Goal: Find specific page/section: Find specific page/section

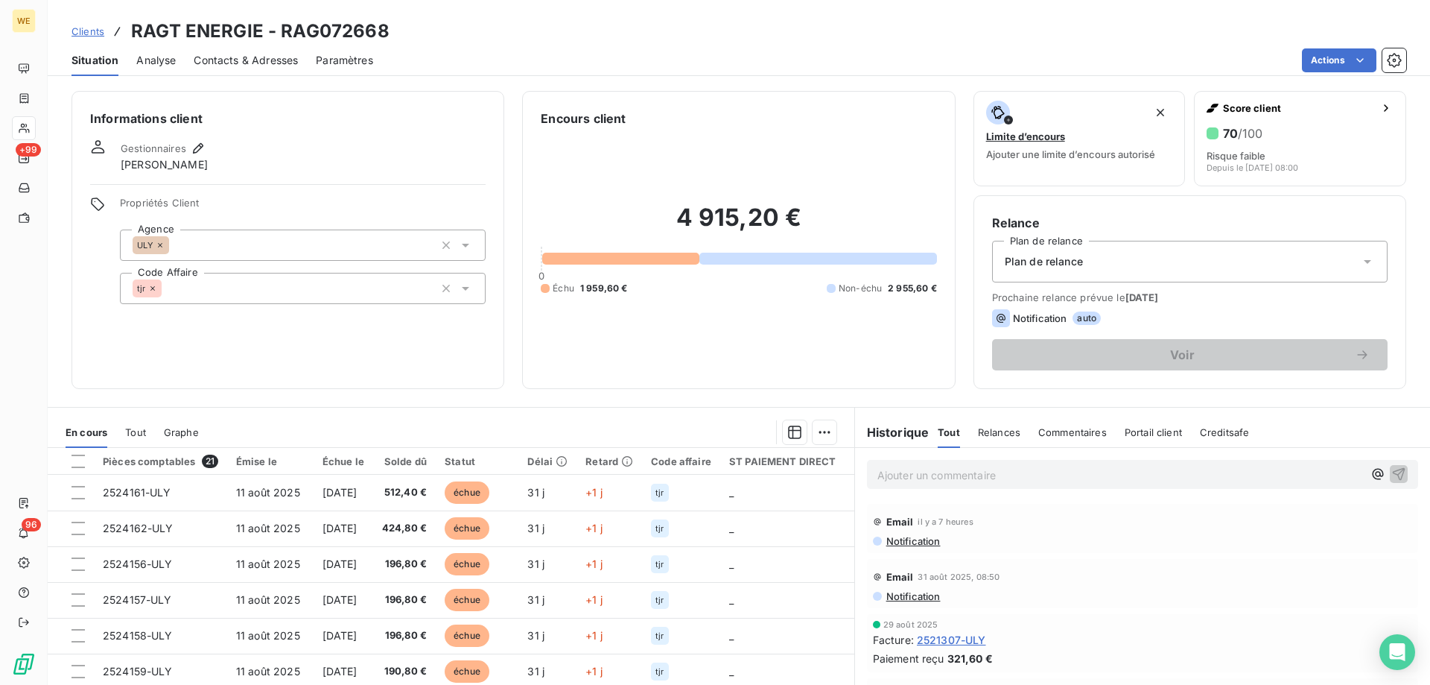
click at [95, 35] on span "Clients" at bounding box center [88, 31] width 33 height 12
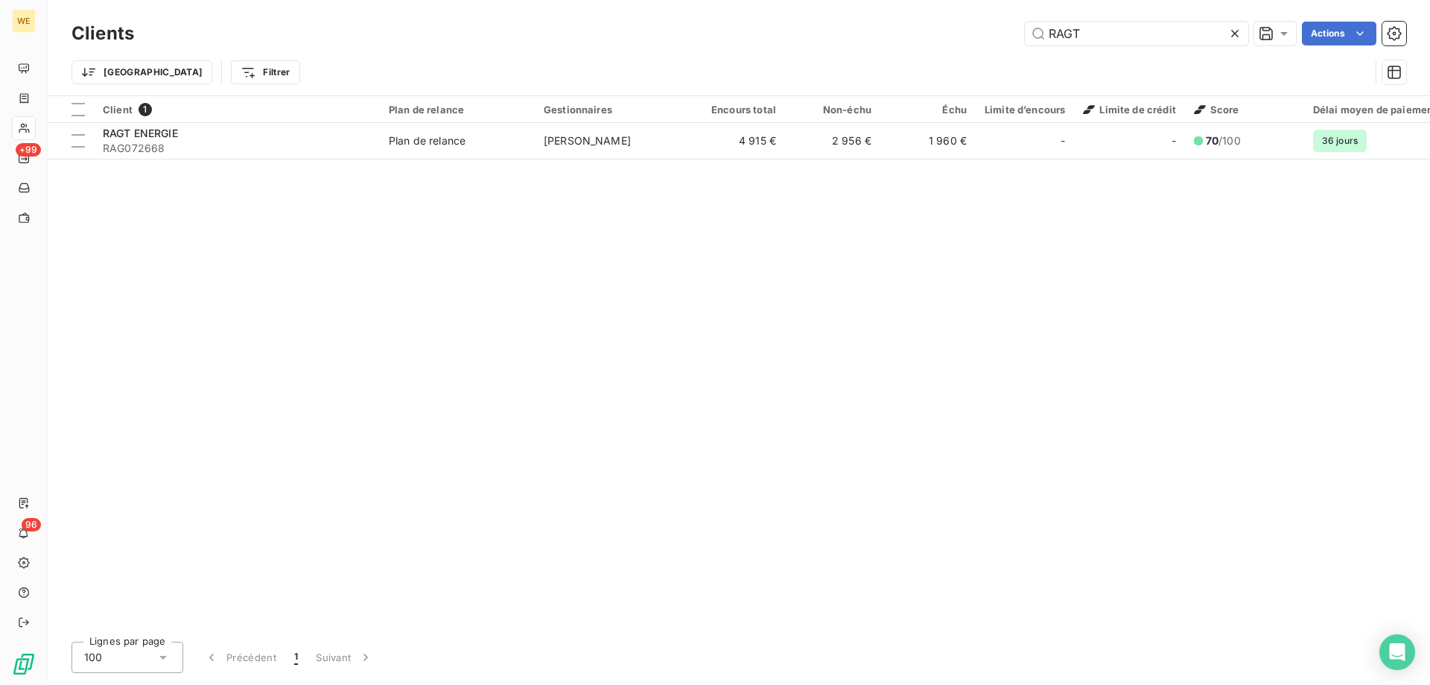
drag, startPoint x: 1107, startPoint y: 33, endPoint x: 850, endPoint y: 42, distance: 257.2
click at [851, 42] on div "RAGT Actions" at bounding box center [779, 34] width 1254 height 24
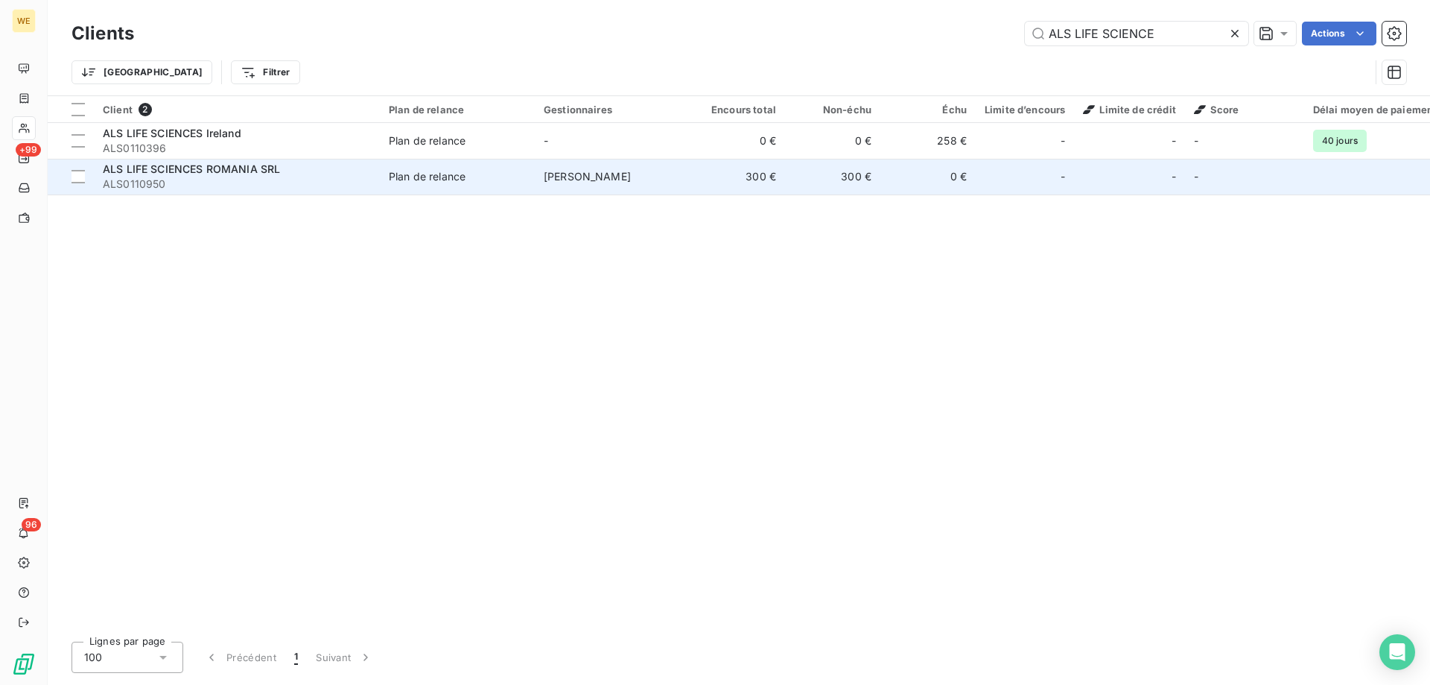
type input "ALS LIFE SCIENCE"
click at [257, 174] on span "ALS LIFE SCIENCES ROMANIA SRL" at bounding box center [191, 168] width 177 height 13
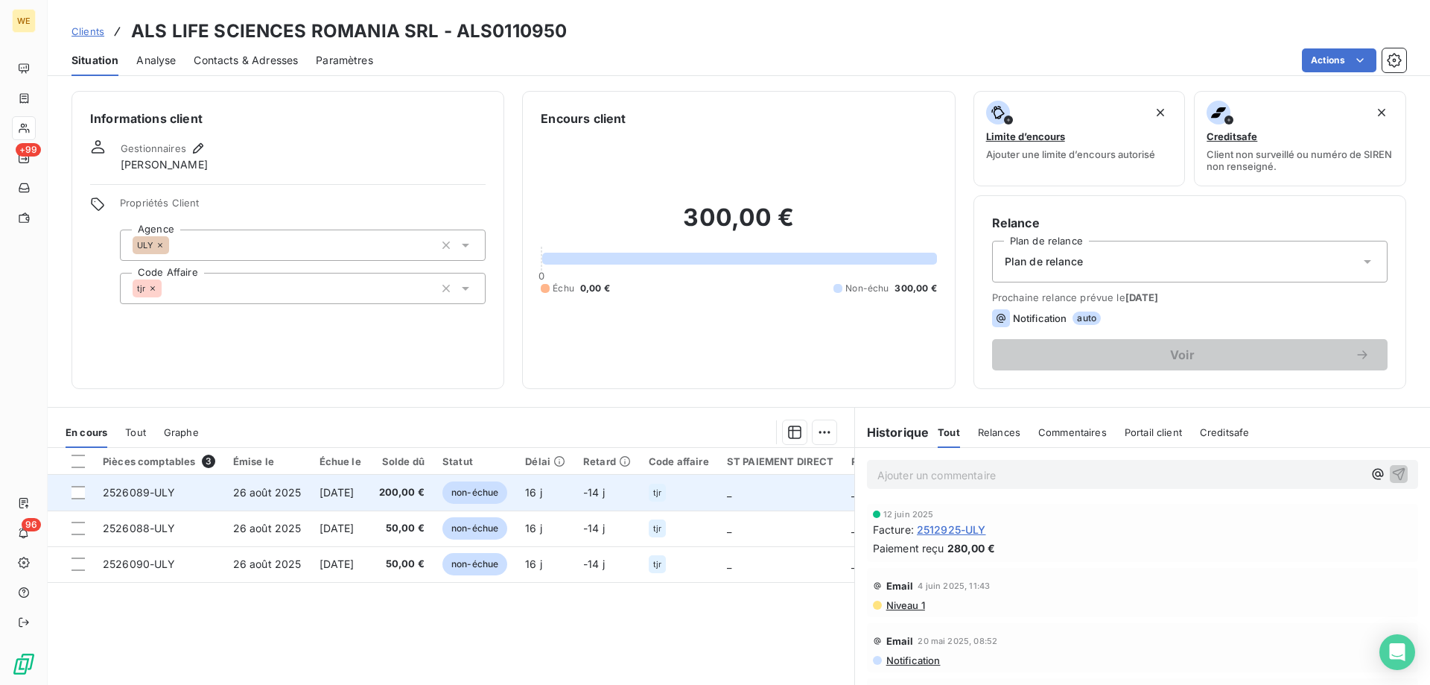
click at [139, 494] on span "2526089-ULY" at bounding box center [139, 492] width 73 height 13
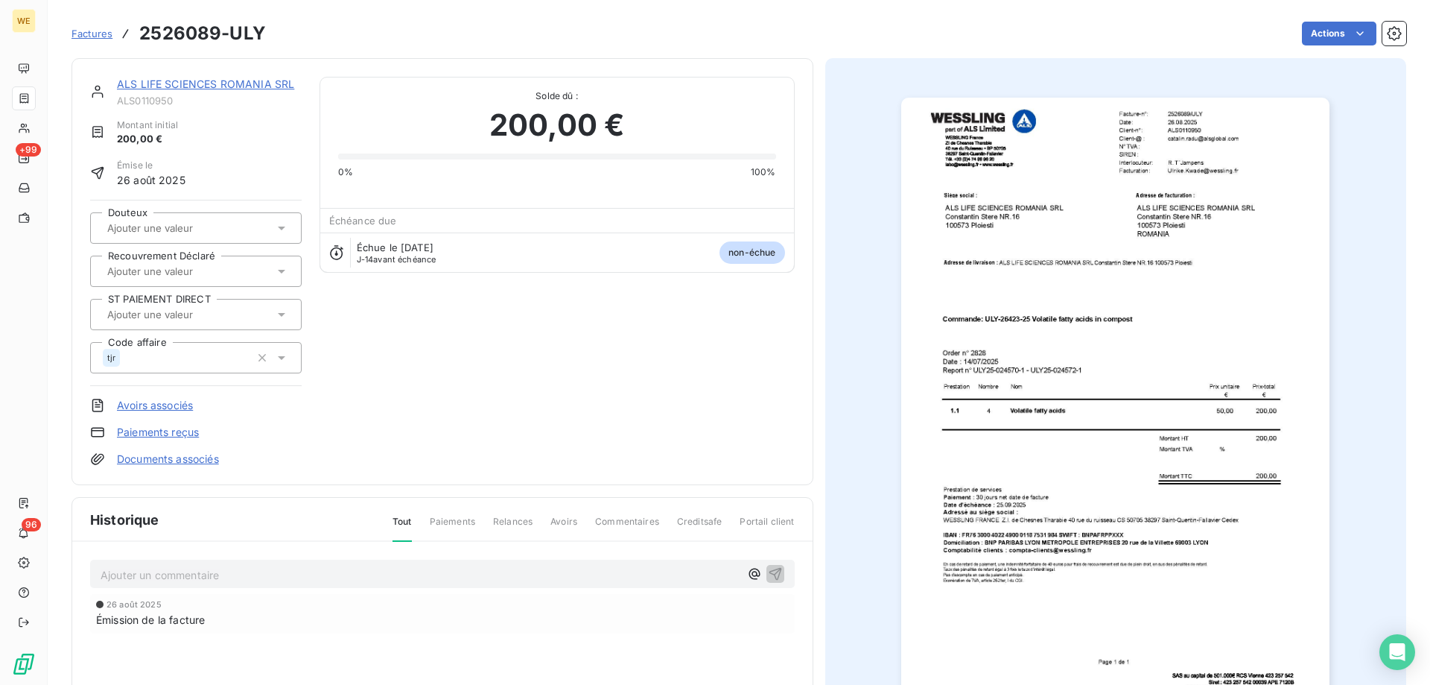
click at [1188, 367] on img "button" at bounding box center [1115, 401] width 428 height 606
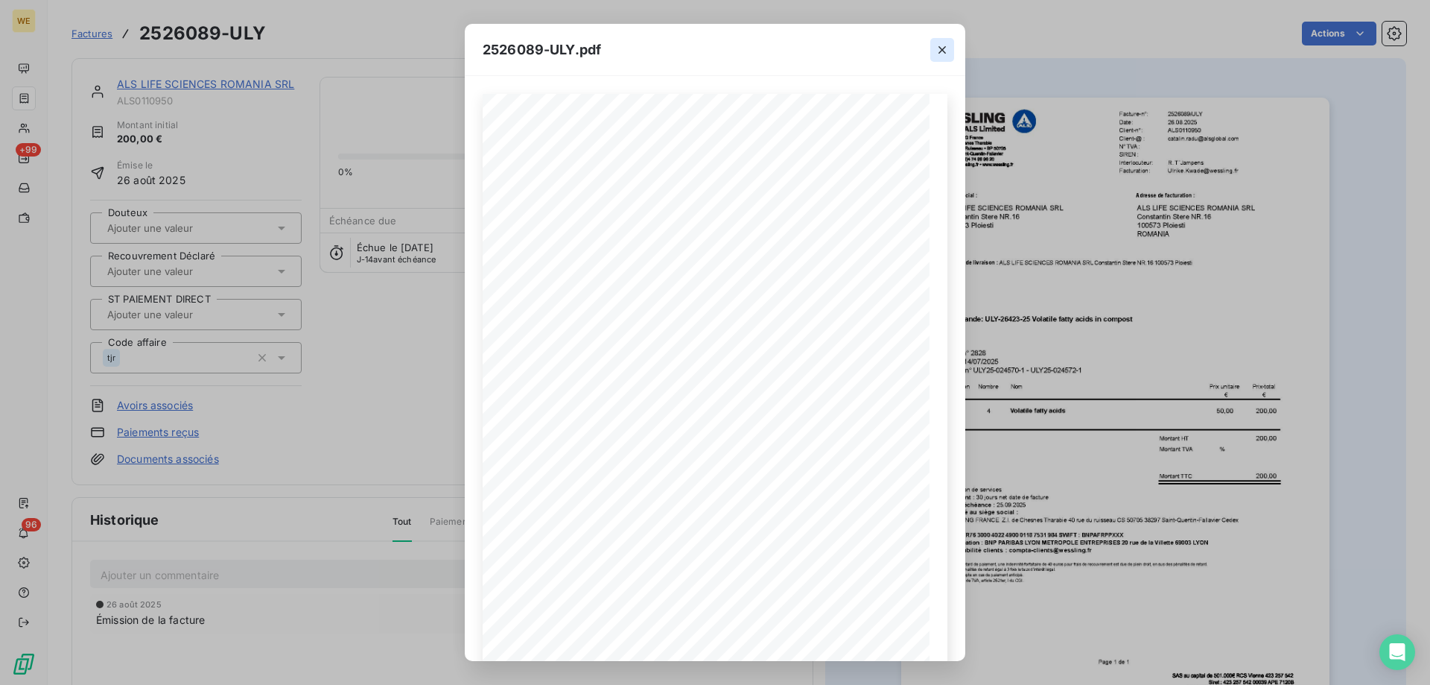
click at [942, 50] on icon "button" at bounding box center [942, 49] width 7 height 7
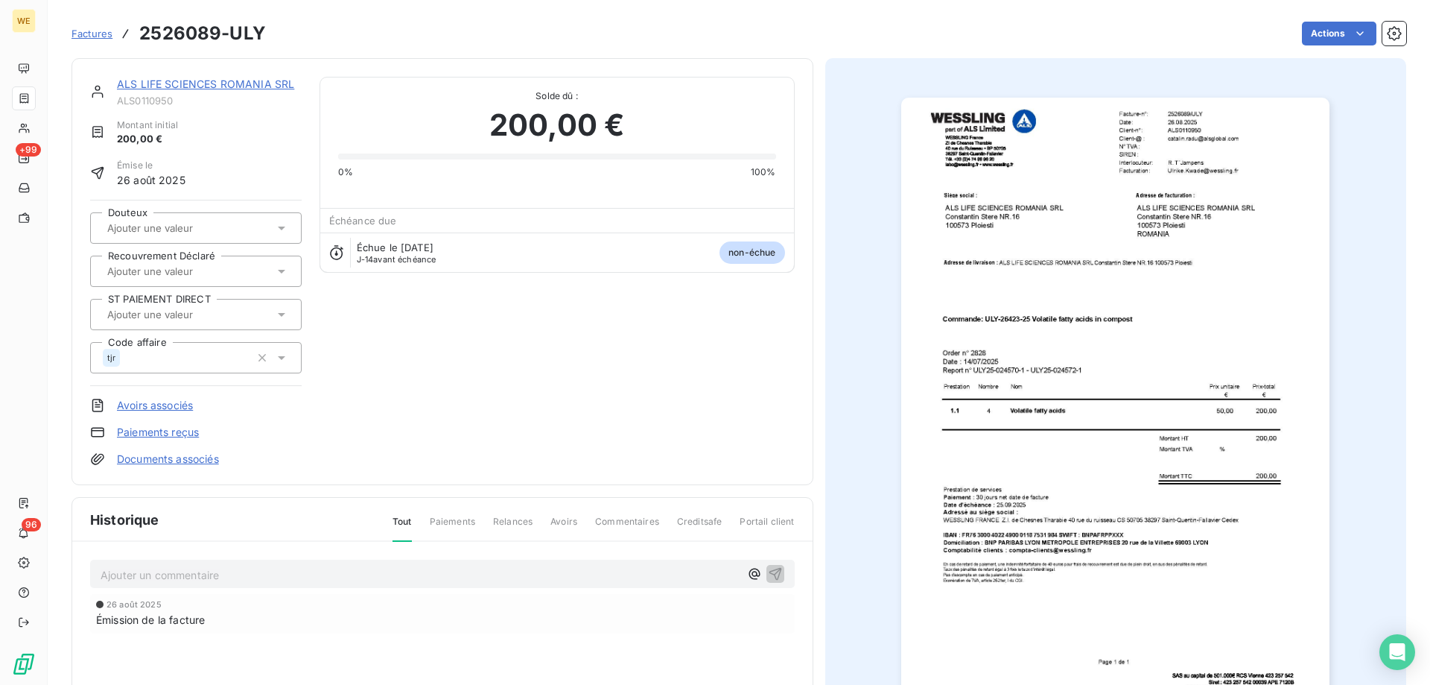
click at [1181, 360] on img "button" at bounding box center [1115, 401] width 428 height 606
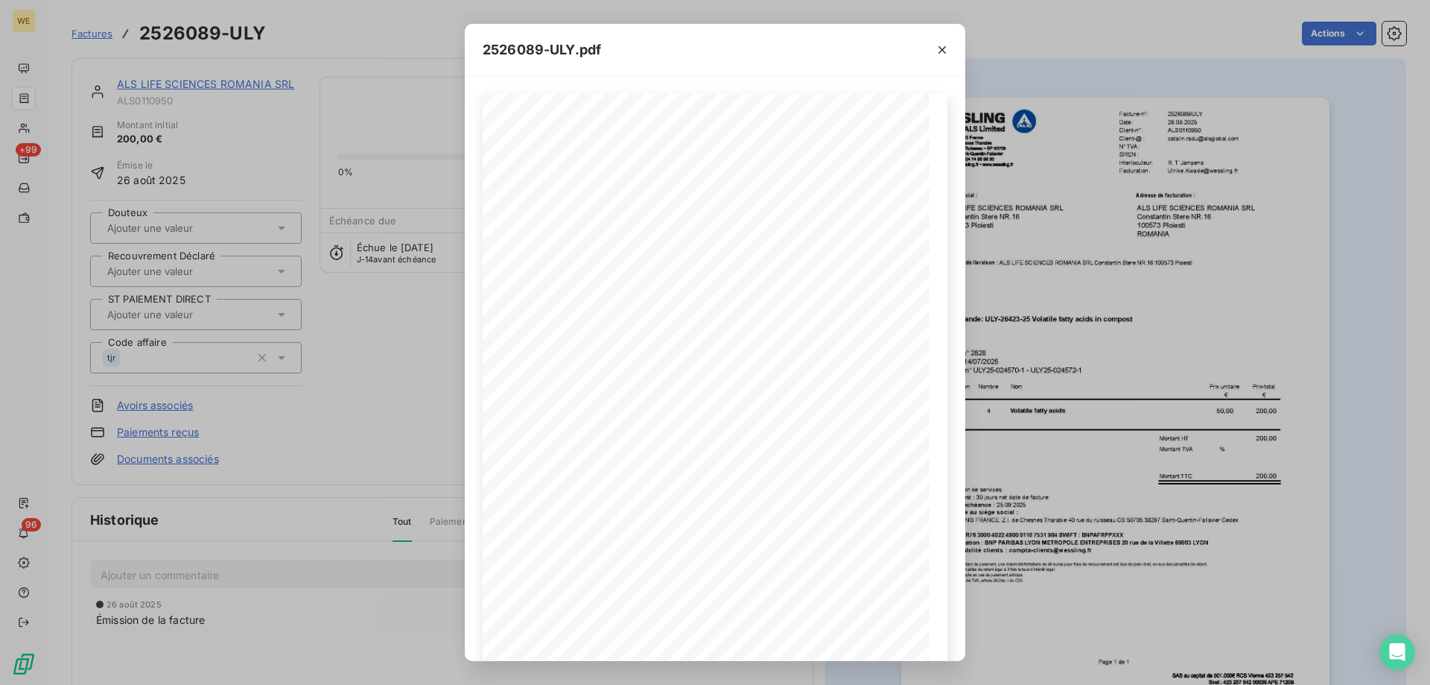
drag, startPoint x: 935, startPoint y: 50, endPoint x: 922, endPoint y: 54, distance: 13.4
click at [935, 50] on icon "button" at bounding box center [942, 49] width 15 height 15
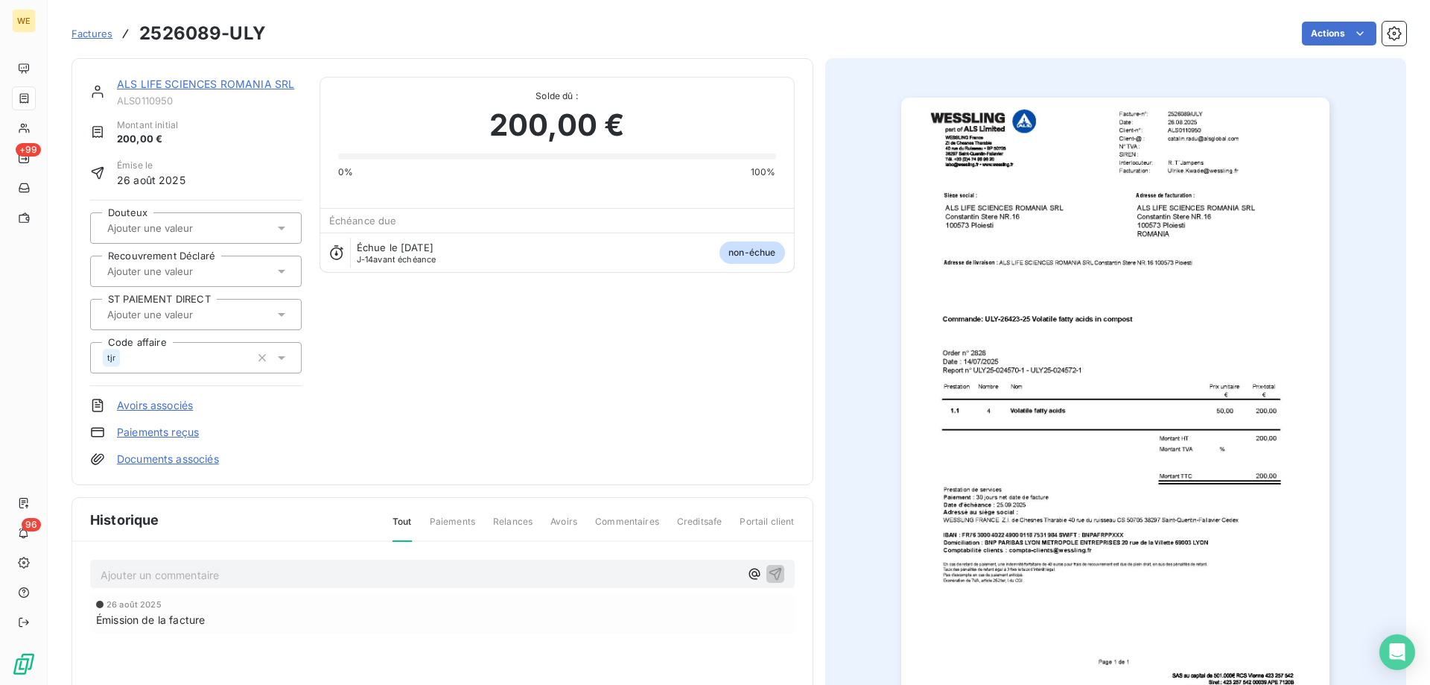
click at [92, 31] on span "Factures" at bounding box center [92, 34] width 41 height 12
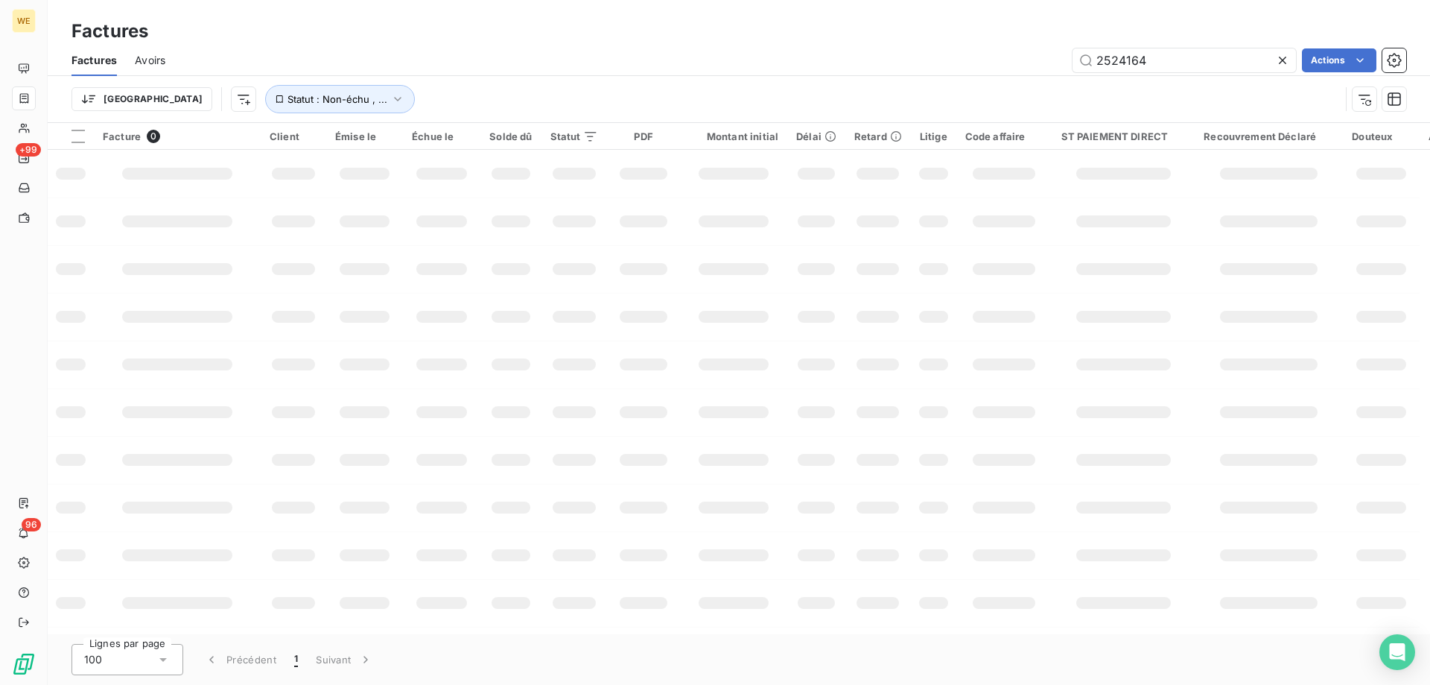
drag, startPoint x: 1169, startPoint y: 58, endPoint x: 985, endPoint y: 59, distance: 184.0
click at [988, 60] on div "2524164 Actions" at bounding box center [794, 60] width 1223 height 24
type input "2525240"
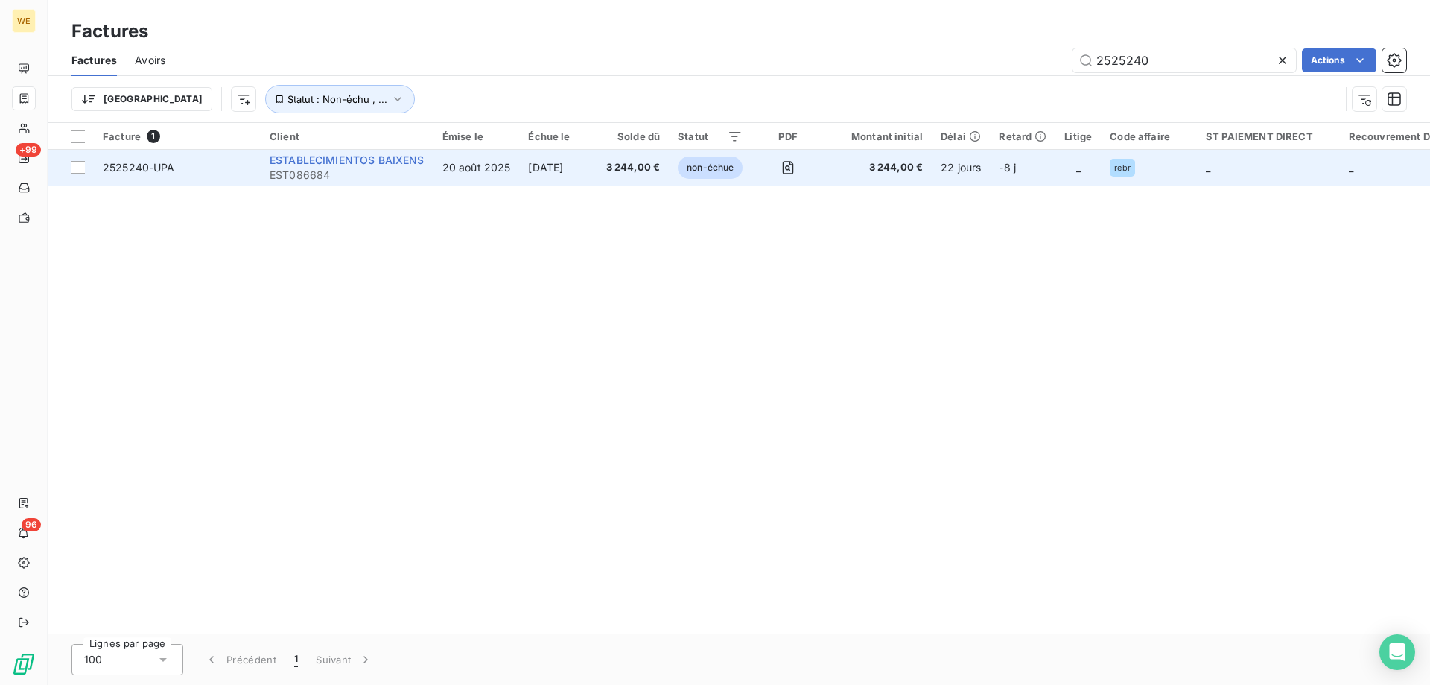
click at [393, 160] on span "ESTABLECIMIENTOS BAIXENS" at bounding box center [347, 159] width 155 height 13
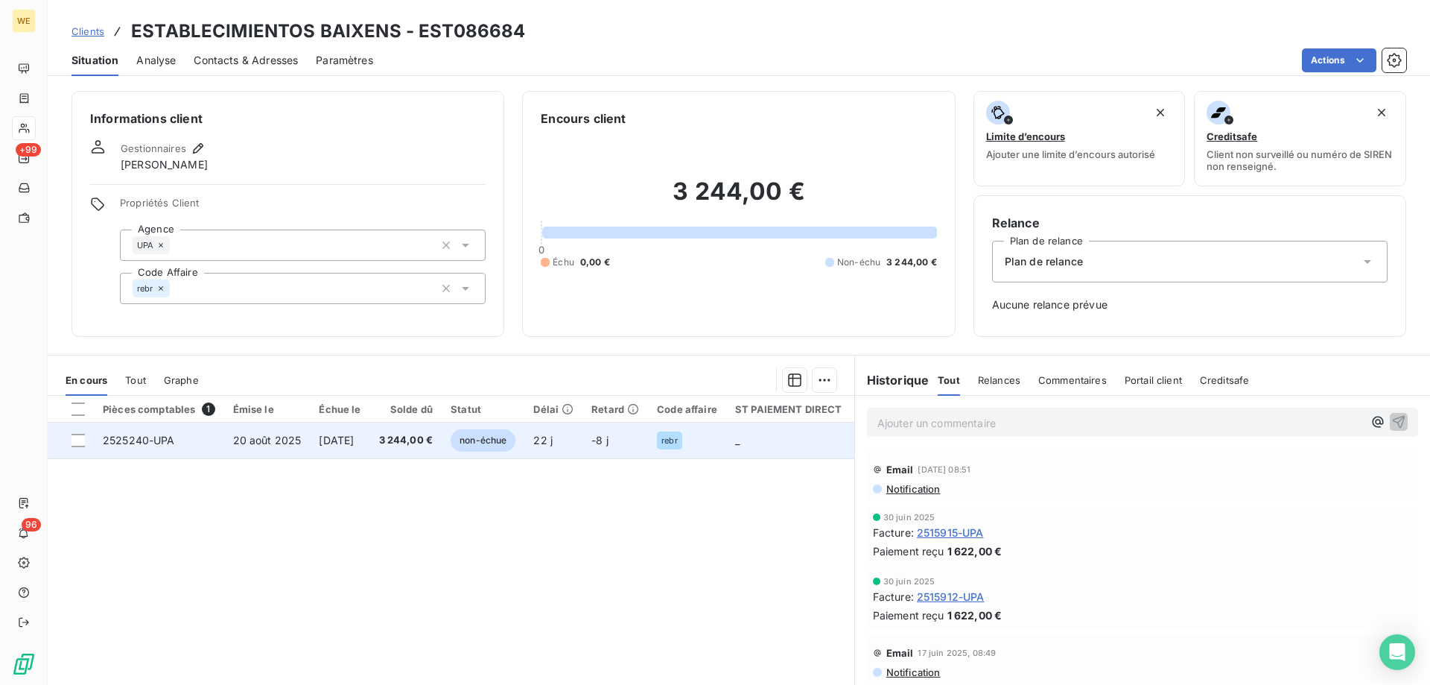
click at [124, 442] on span "2525240-UPA" at bounding box center [139, 440] width 72 height 13
